Goal: Transaction & Acquisition: Purchase product/service

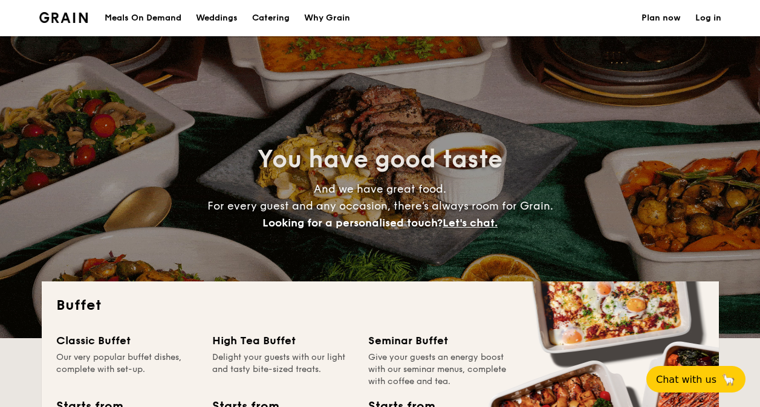
select select
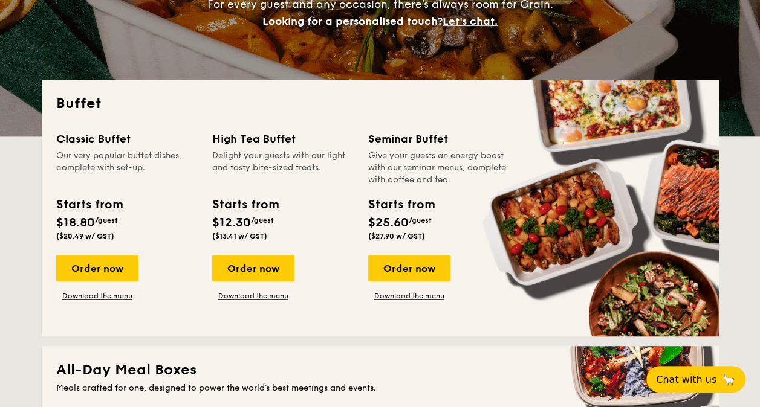
scroll to position [185, 0]
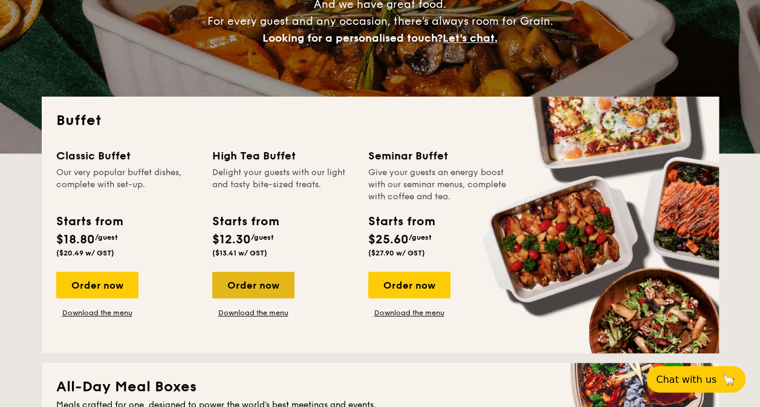
click at [251, 282] on div "Order now" at bounding box center [253, 285] width 82 height 27
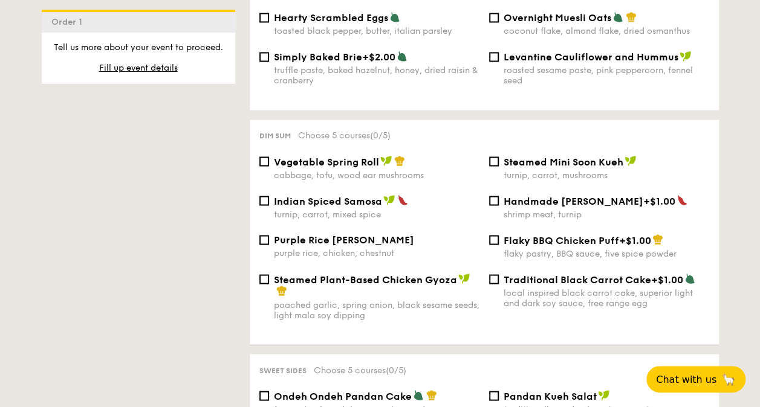
scroll to position [1007, 0]
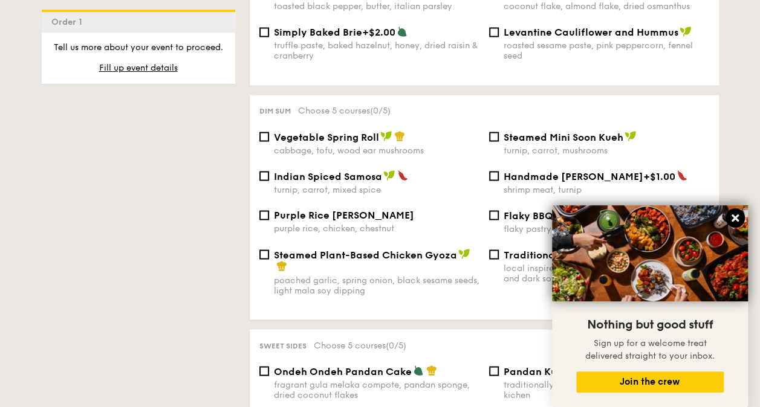
click at [739, 214] on icon at bounding box center [734, 218] width 11 height 11
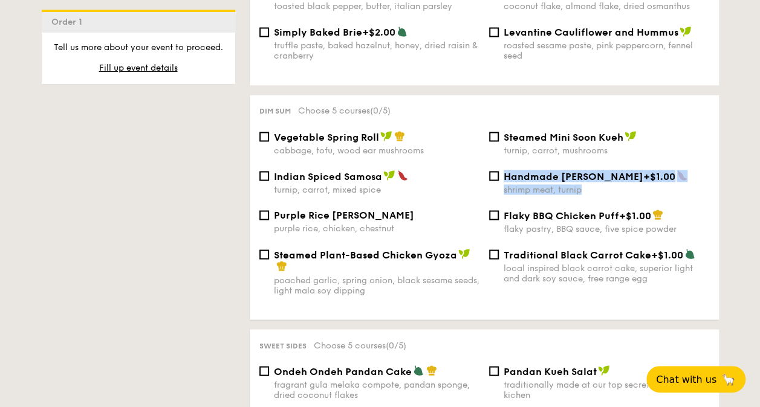
drag, startPoint x: 502, startPoint y: 170, endPoint x: 639, endPoint y: 187, distance: 137.6
click at [639, 187] on div "Handmade [PERSON_NAME] +$1.00 shrimp meat, turnip" at bounding box center [599, 182] width 230 height 25
copy div "Handmade [PERSON_NAME] +$1.00 shrimp meat, turnip"
